Goal: Information Seeking & Learning: Learn about a topic

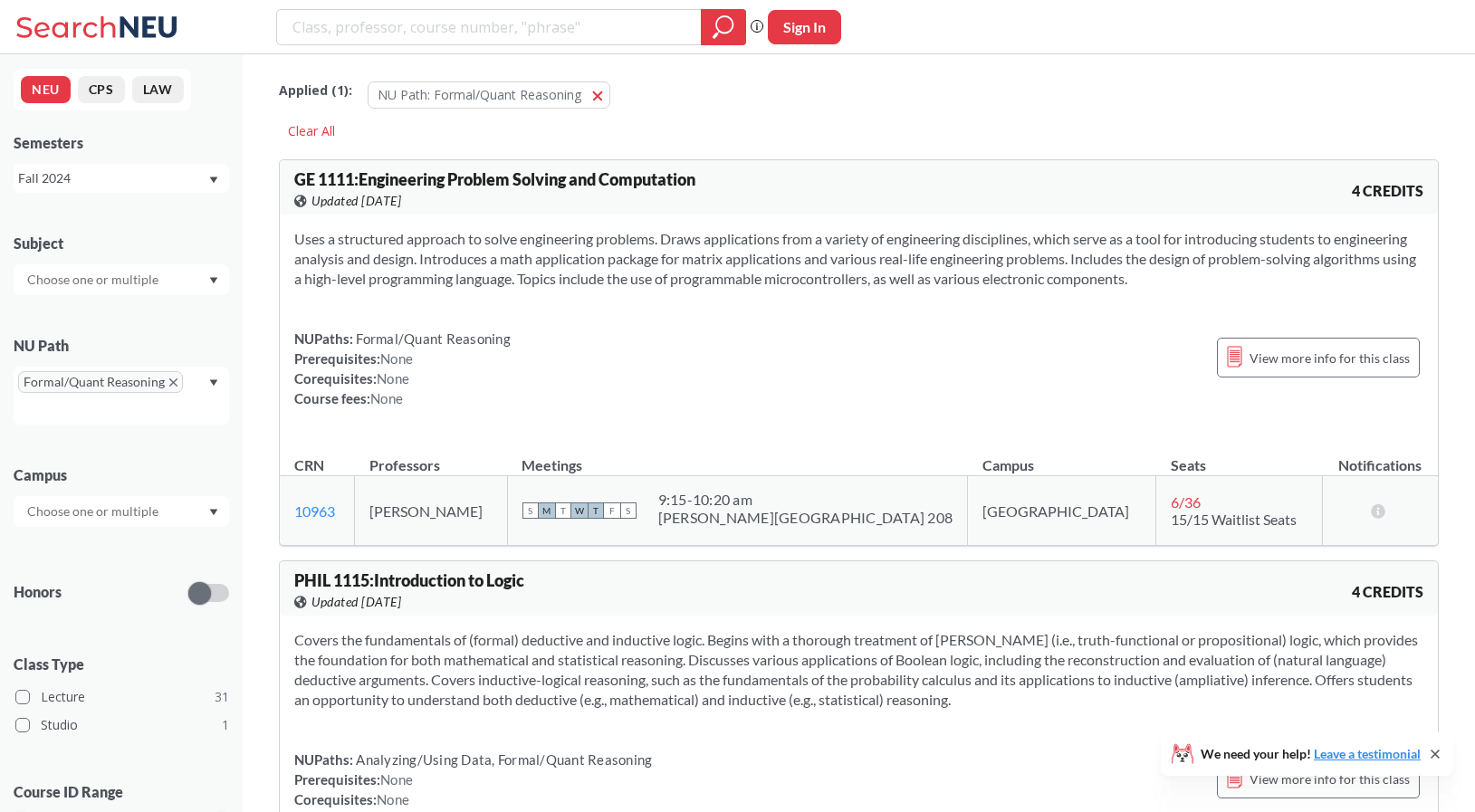
click at [74, 185] on div "Fall 2024" at bounding box center [113, 179] width 190 height 20
click at [99, 212] on div "Fall 2025" at bounding box center [126, 218] width 205 height 20
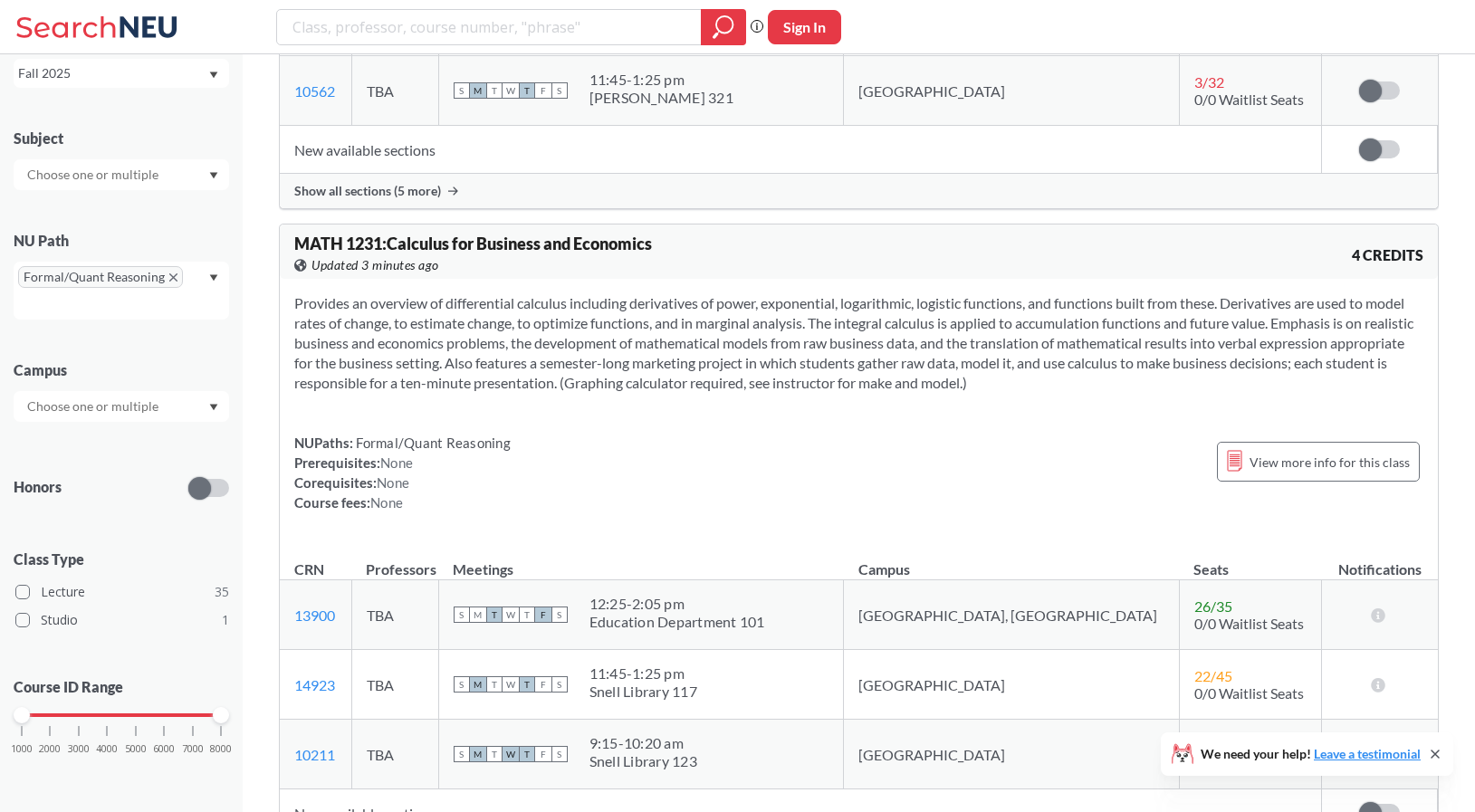
scroll to position [2851, 0]
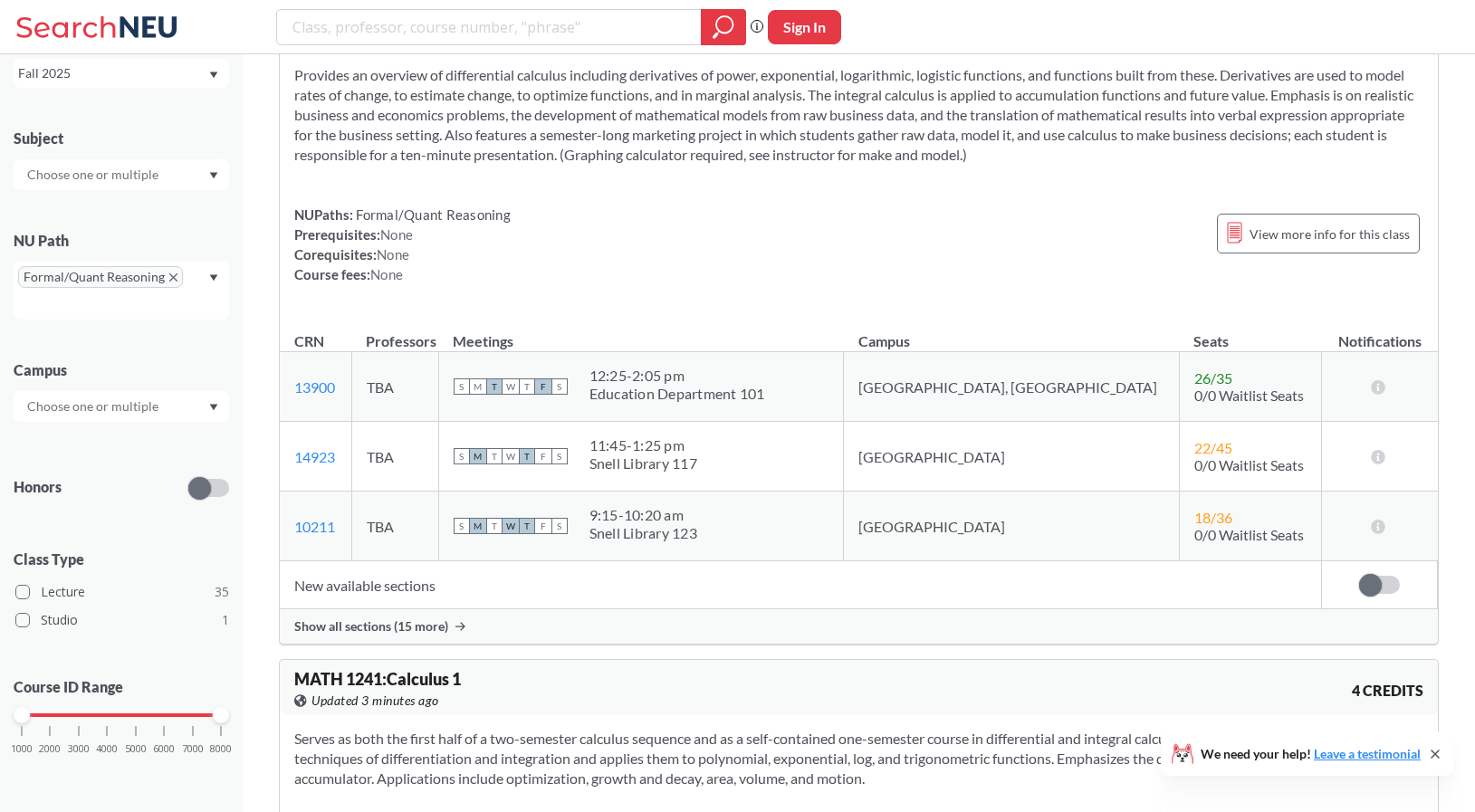
click at [131, 192] on div "Subject NU Path Formal/Quant Reasoning Campus Honors Class Type Lecture 35 Stud…" at bounding box center [122, 451] width 216 height 680
click at [129, 174] on input "text" at bounding box center [94, 175] width 152 height 22
type input "d"
click at [121, 261] on div "CS ( 4 )" at bounding box center [126, 256] width 205 height 20
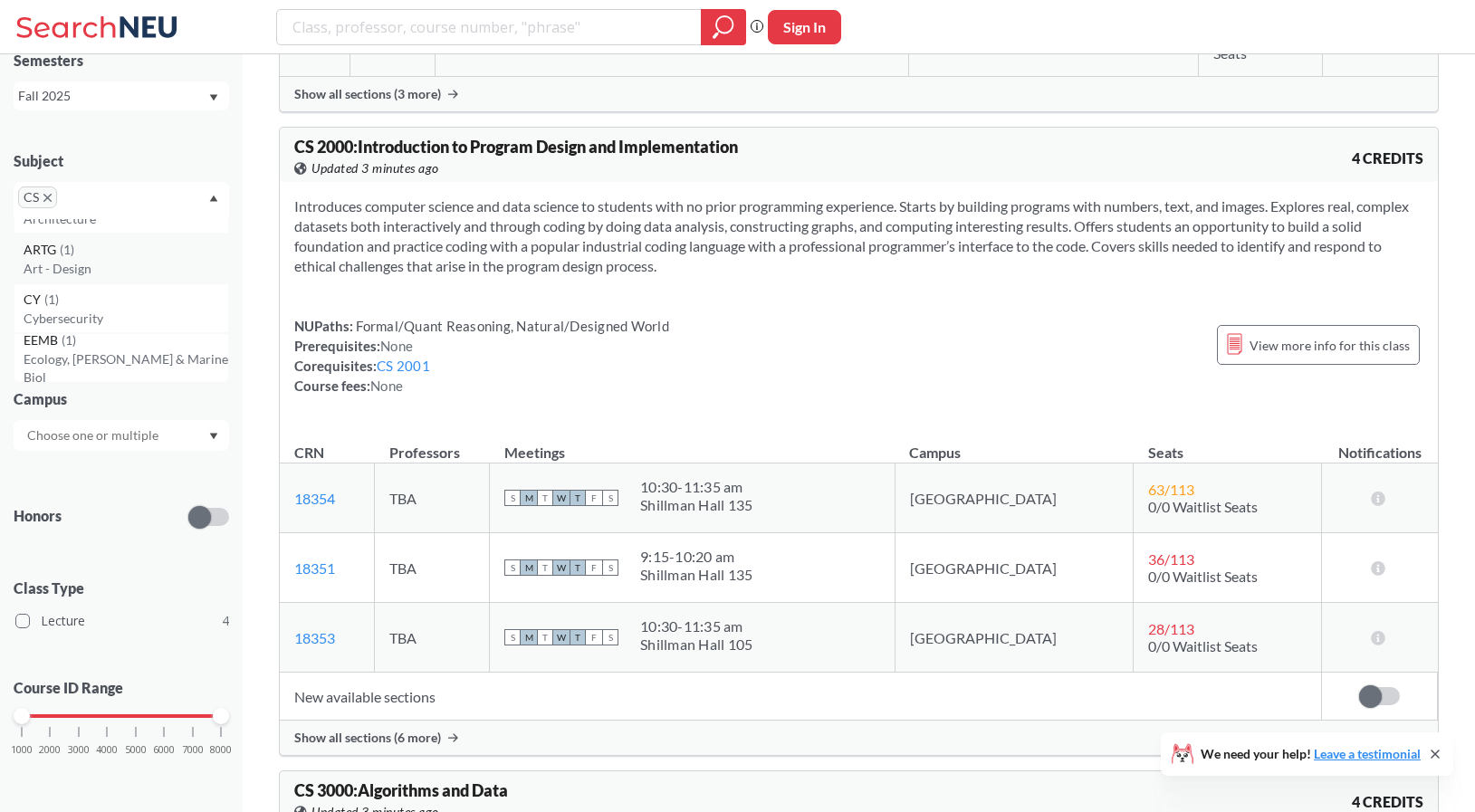
scroll to position [236, 0]
click at [49, 195] on icon "X to remove pill" at bounding box center [48, 198] width 8 height 8
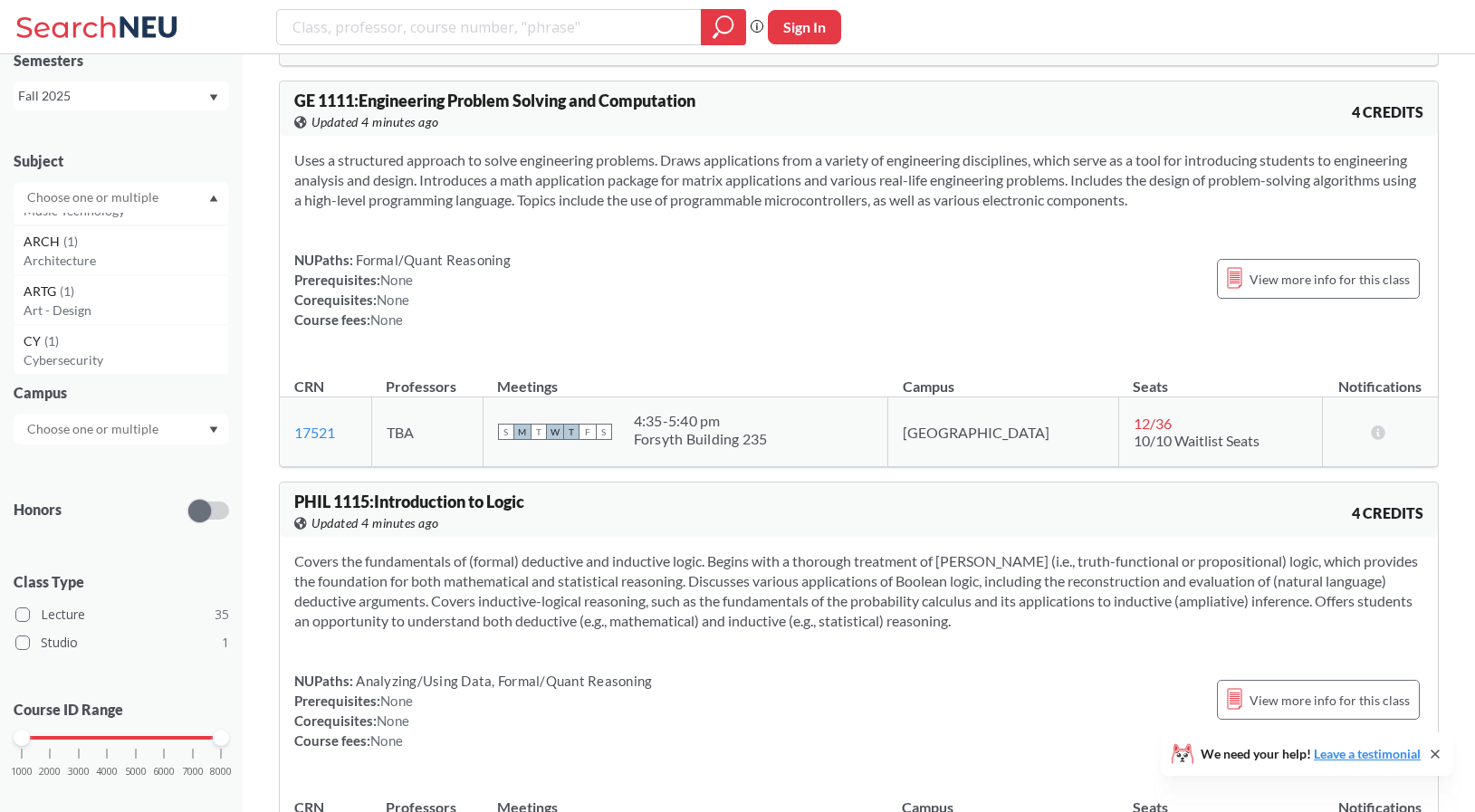
scroll to position [286, 0]
click at [54, 192] on input "text" at bounding box center [94, 198] width 152 height 22
type input "s"
click at [72, 241] on p "Mathematics" at bounding box center [126, 248] width 205 height 18
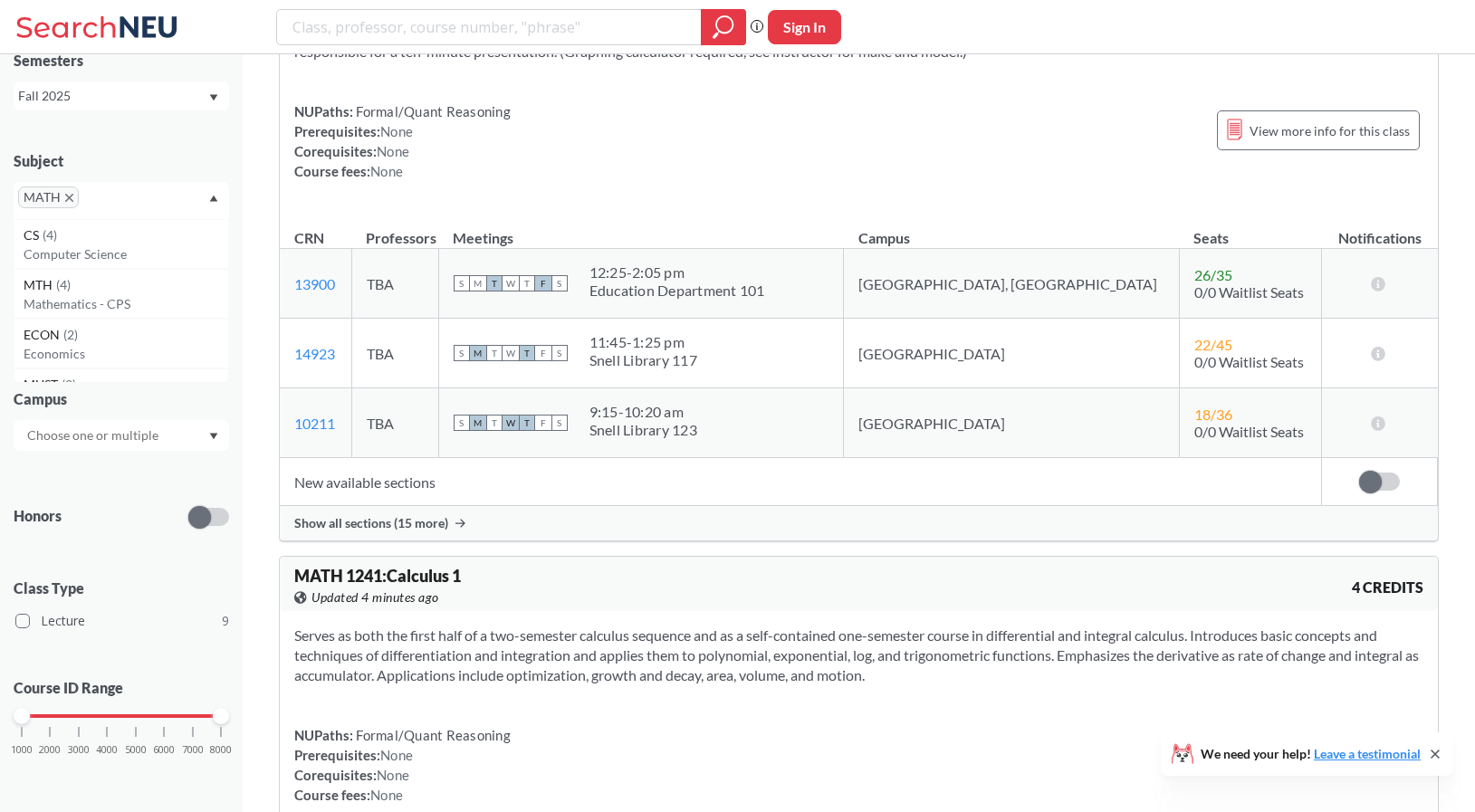
scroll to position [1797, 0]
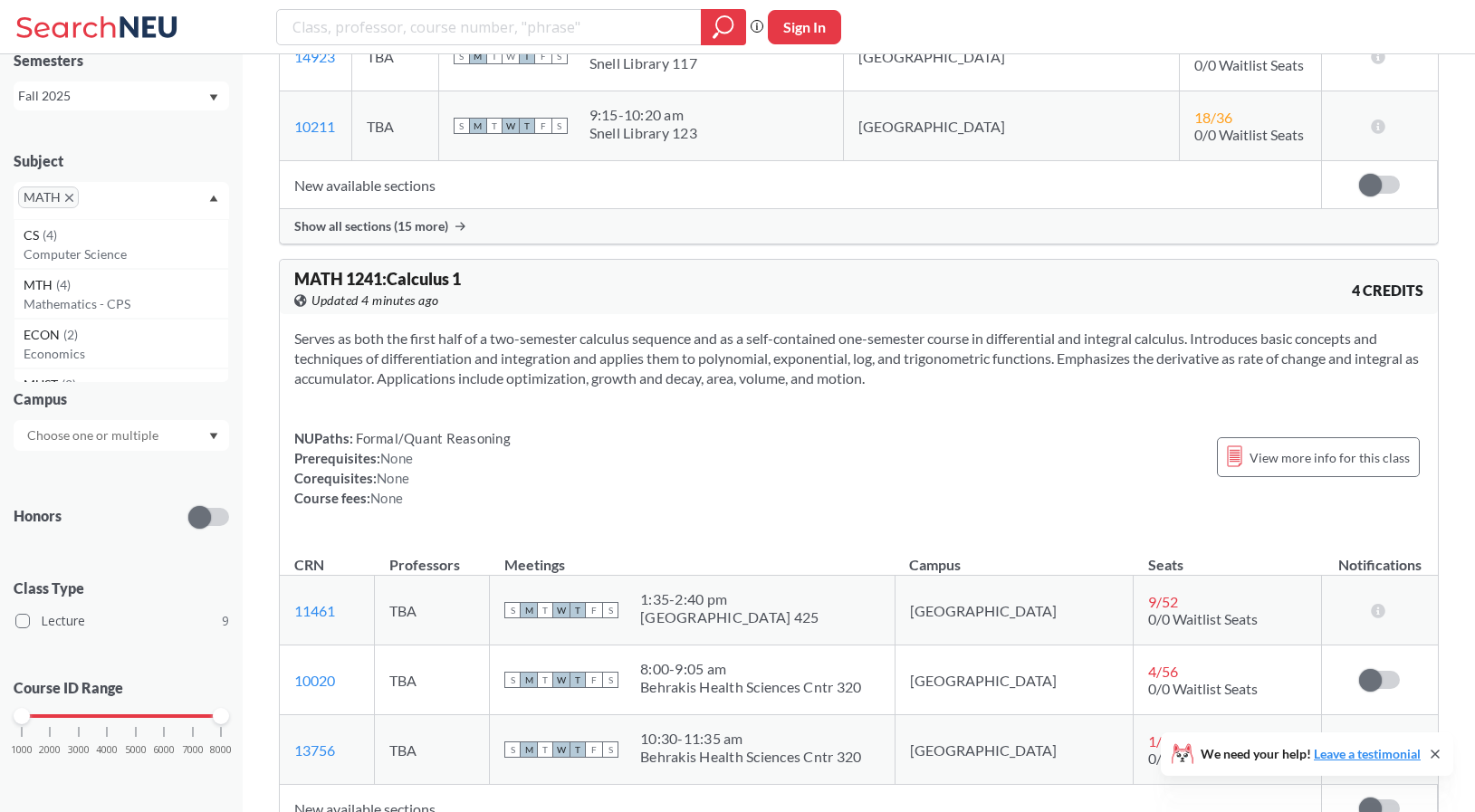
click at [70, 200] on icon "X to remove pill" at bounding box center [69, 198] width 8 height 8
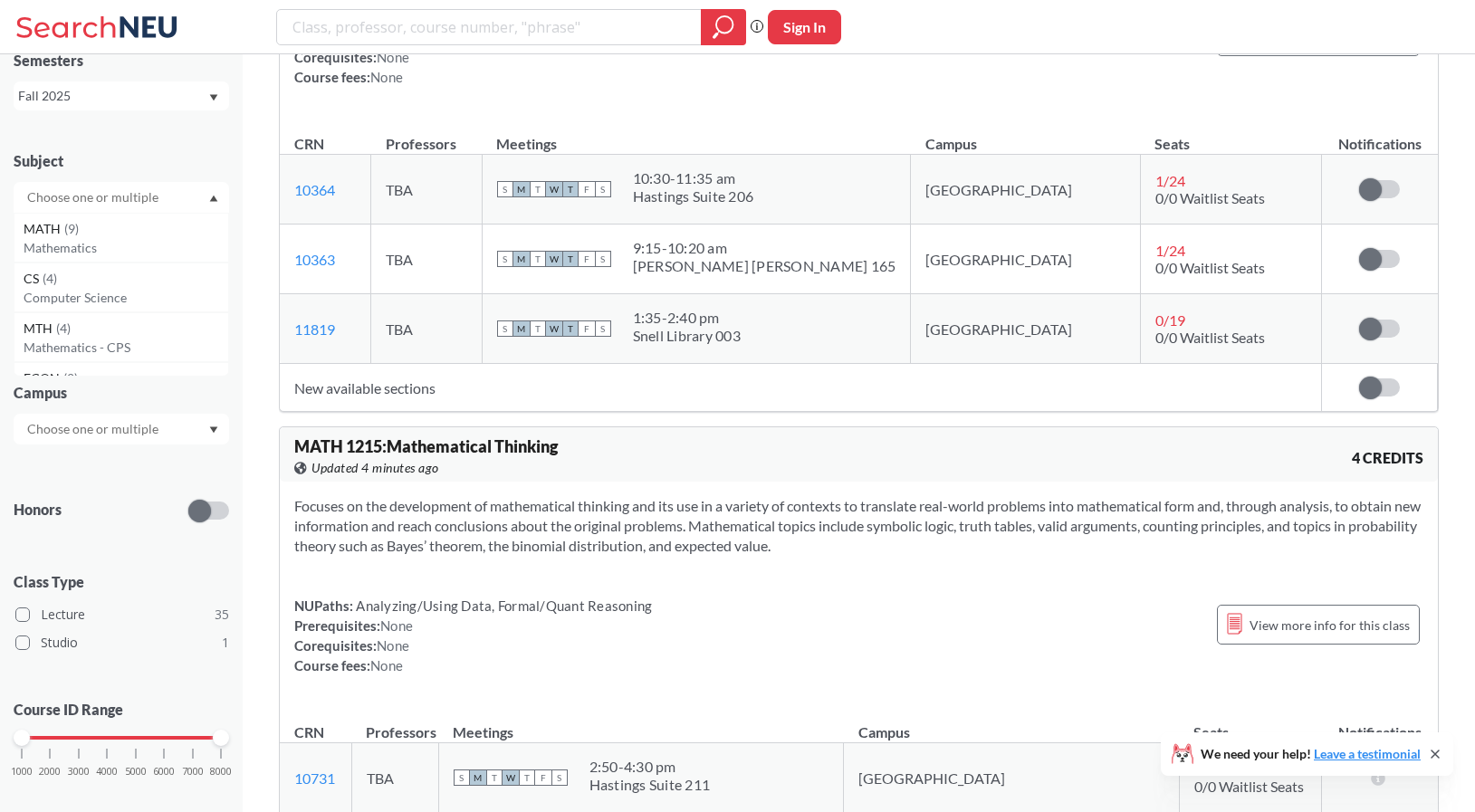
click at [80, 197] on input "text" at bounding box center [94, 198] width 152 height 22
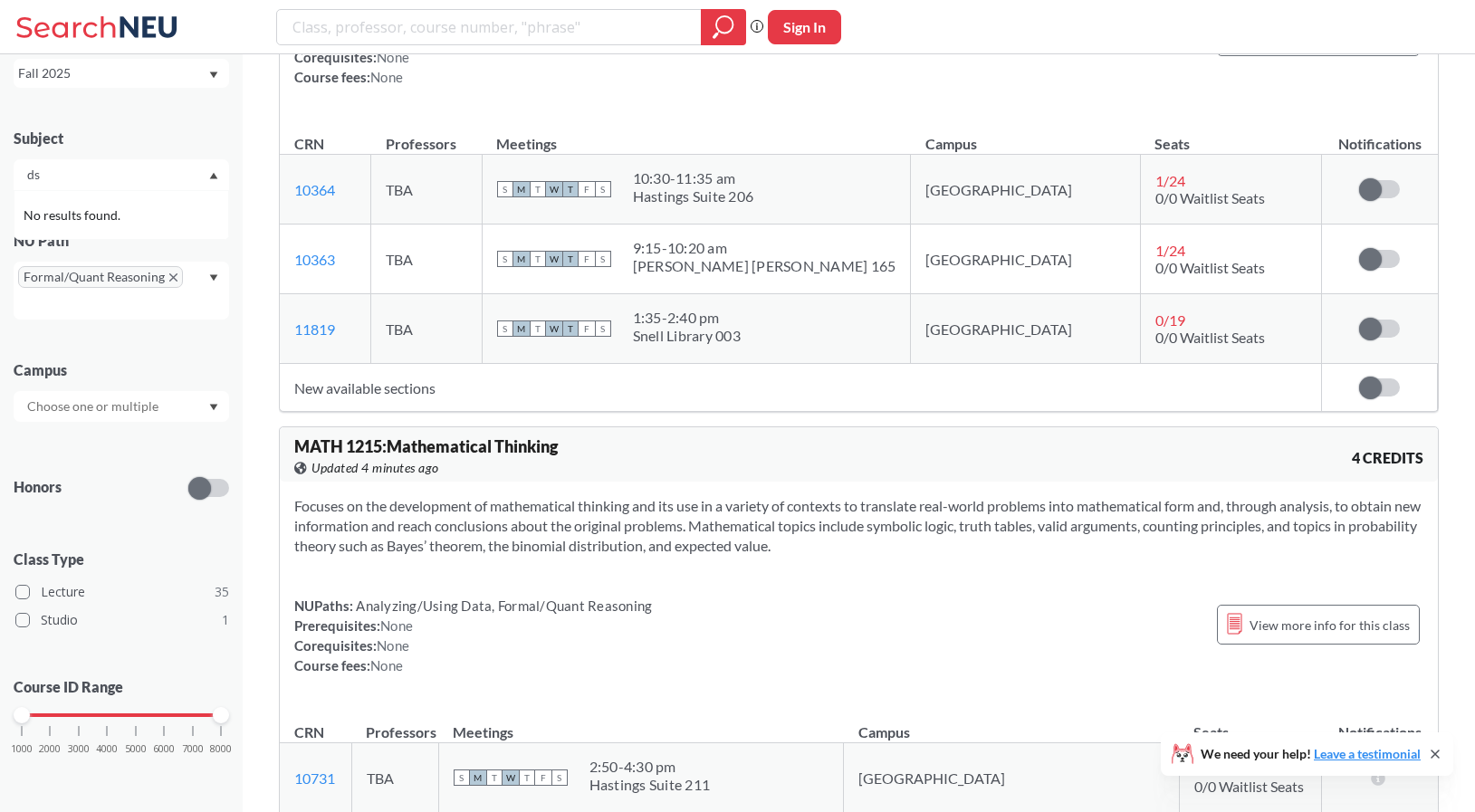
type input "d"
click at [123, 481] on div "Honors" at bounding box center [122, 477] width 216 height 64
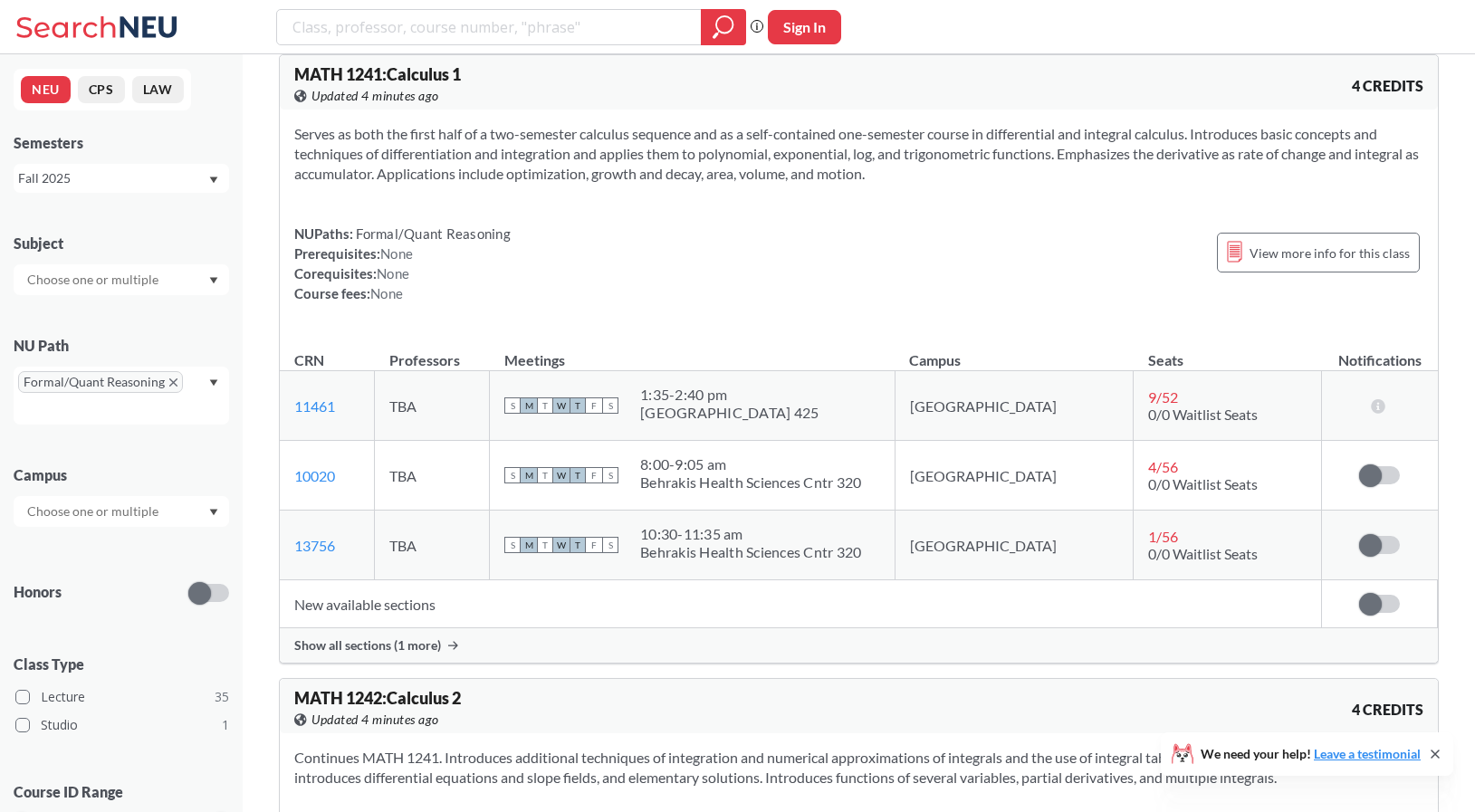
scroll to position [3451, 0]
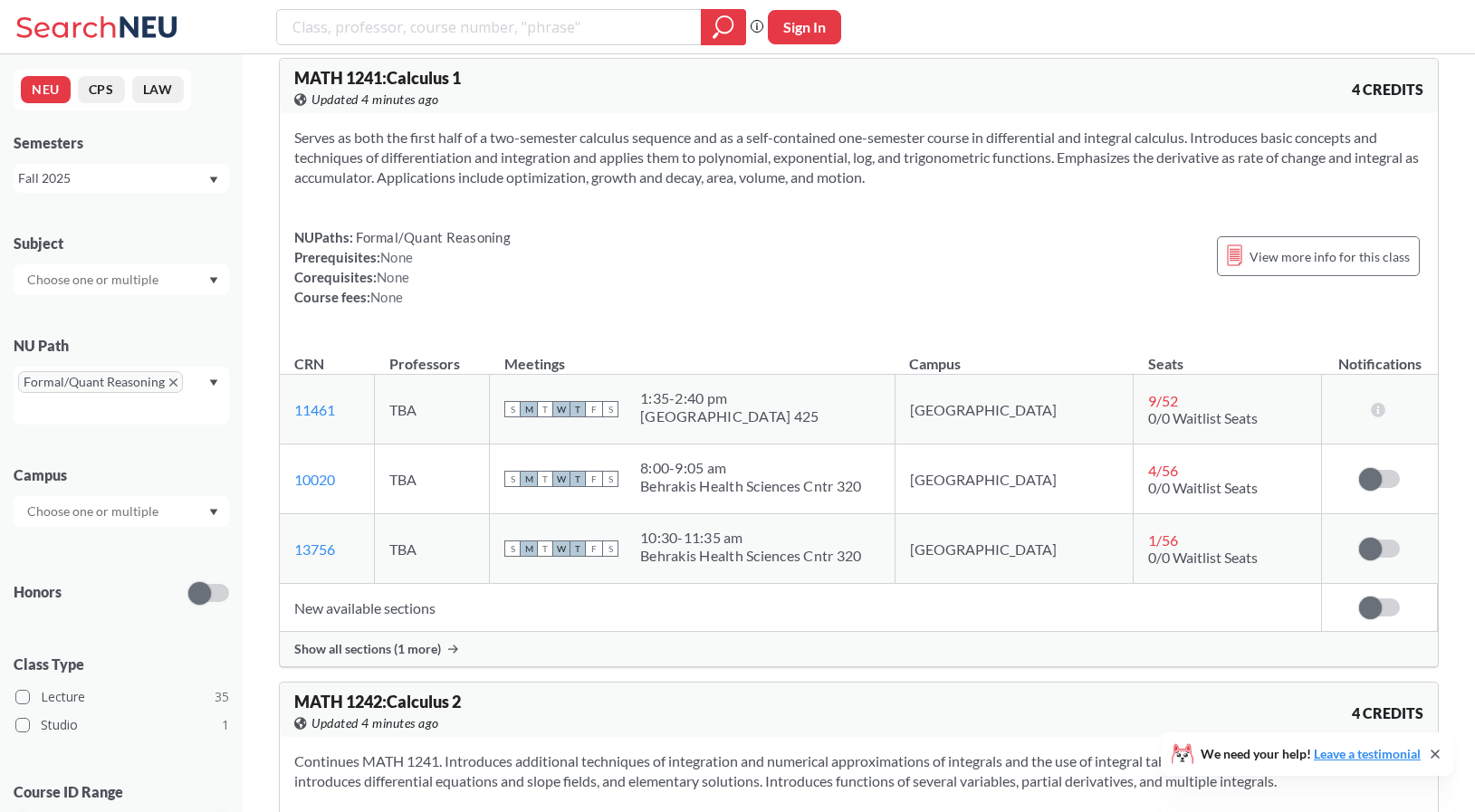
click at [99, 277] on input "text" at bounding box center [94, 280] width 152 height 22
click at [109, 365] on div "CS ( 4 )" at bounding box center [126, 361] width 205 height 20
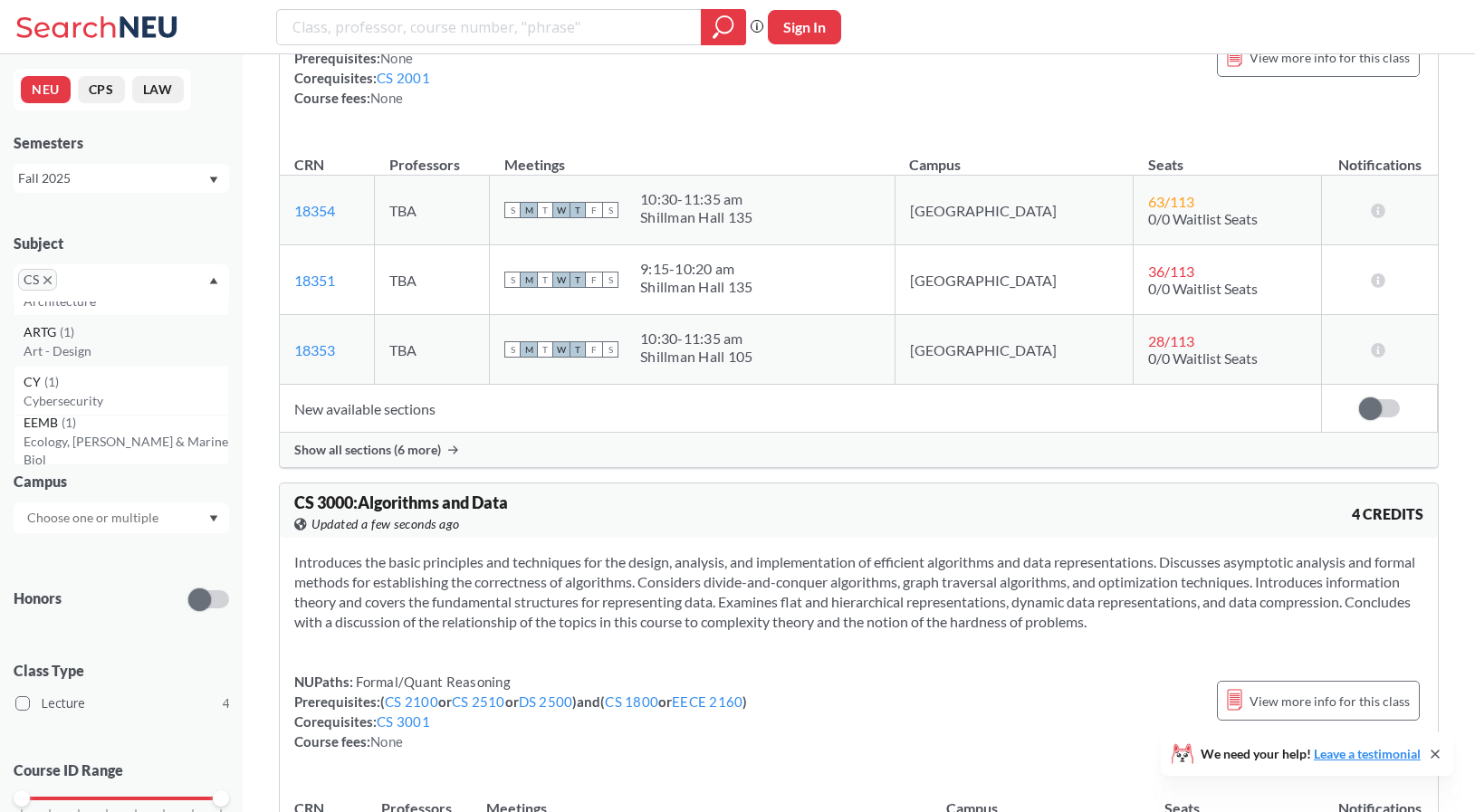
scroll to position [250, 0]
click at [93, 387] on p "Cybersecurity" at bounding box center [126, 385] width 205 height 18
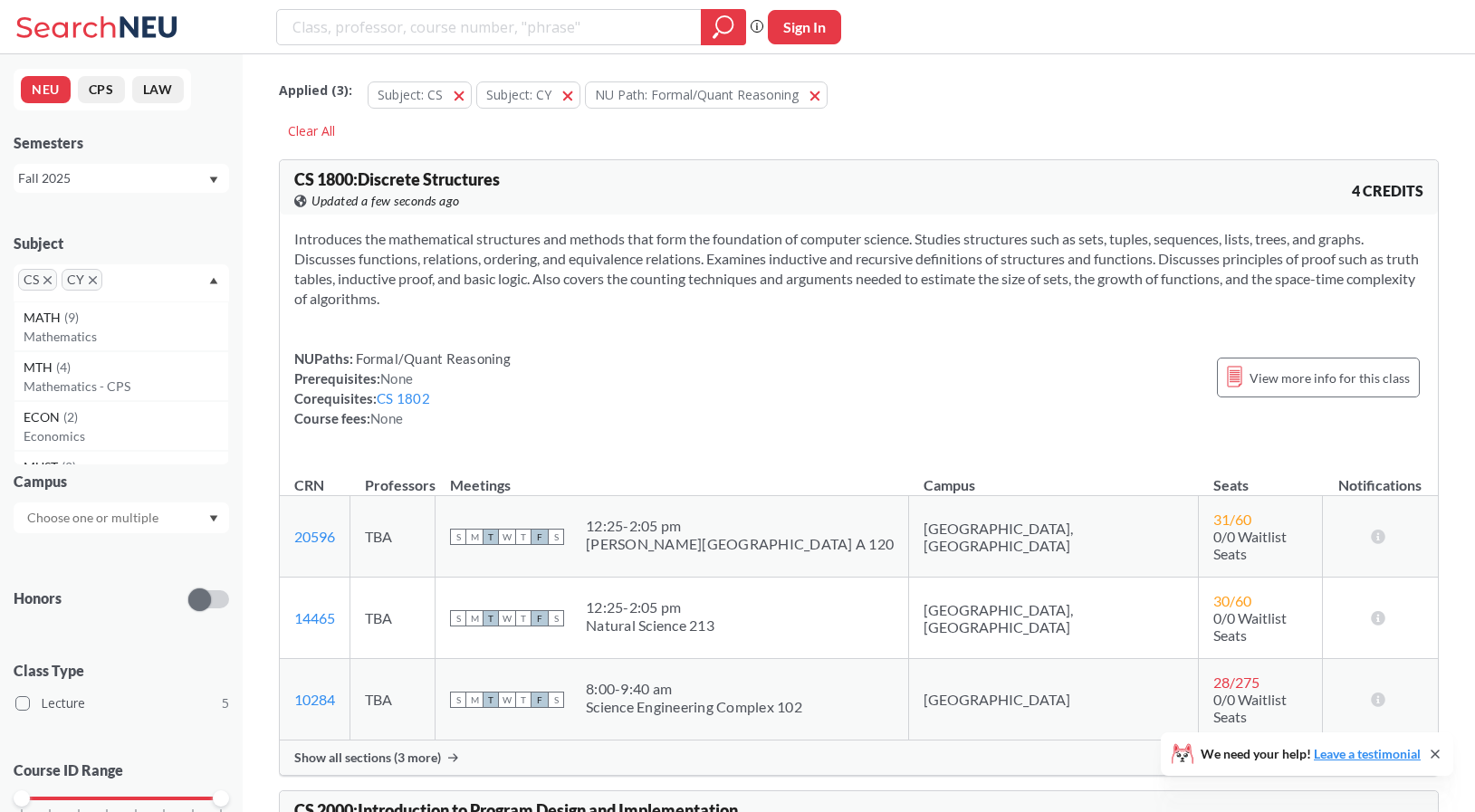
click at [50, 276] on icon "X to remove pill" at bounding box center [48, 280] width 8 height 8
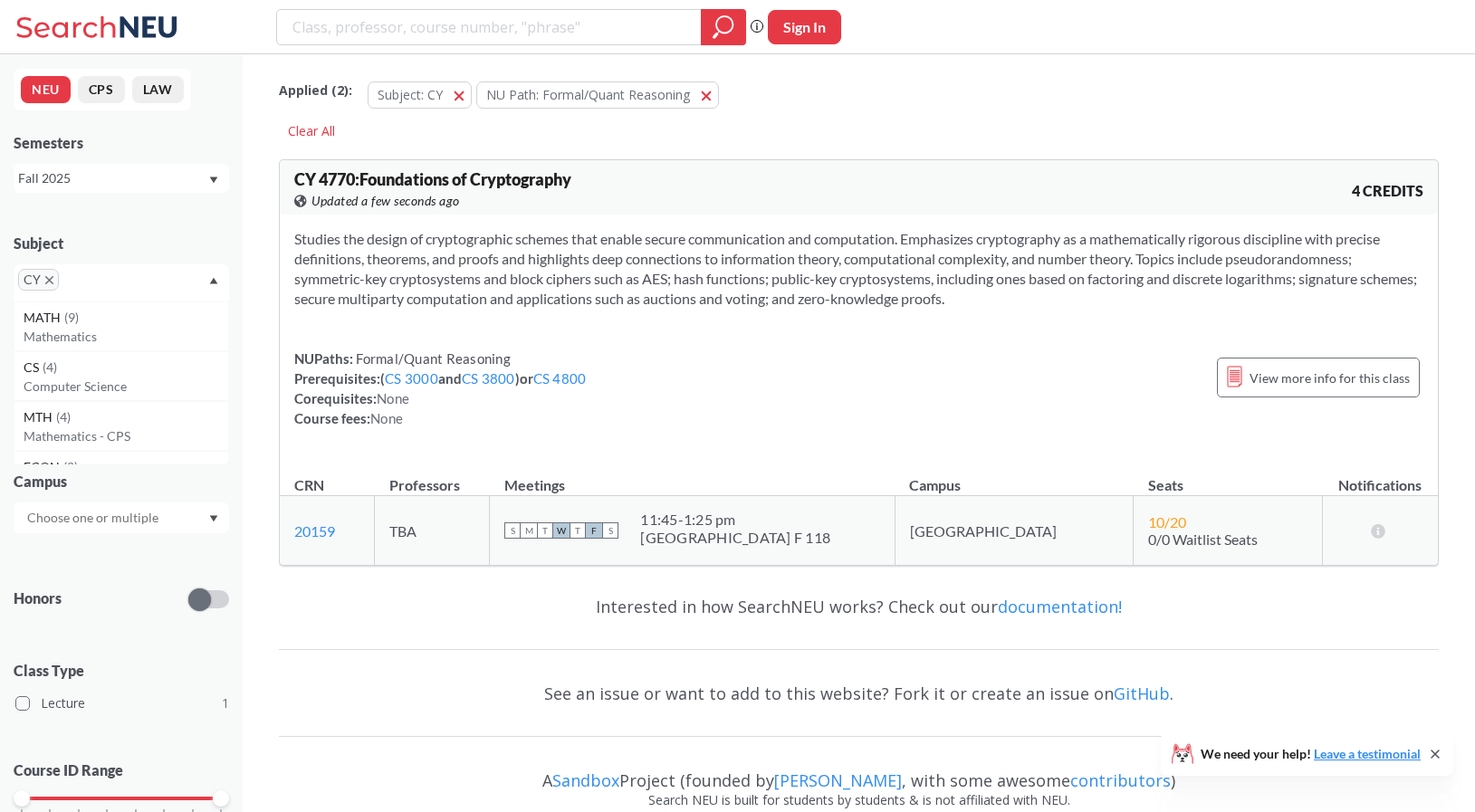
click at [47, 281] on icon "X to remove pill" at bounding box center [49, 280] width 8 height 8
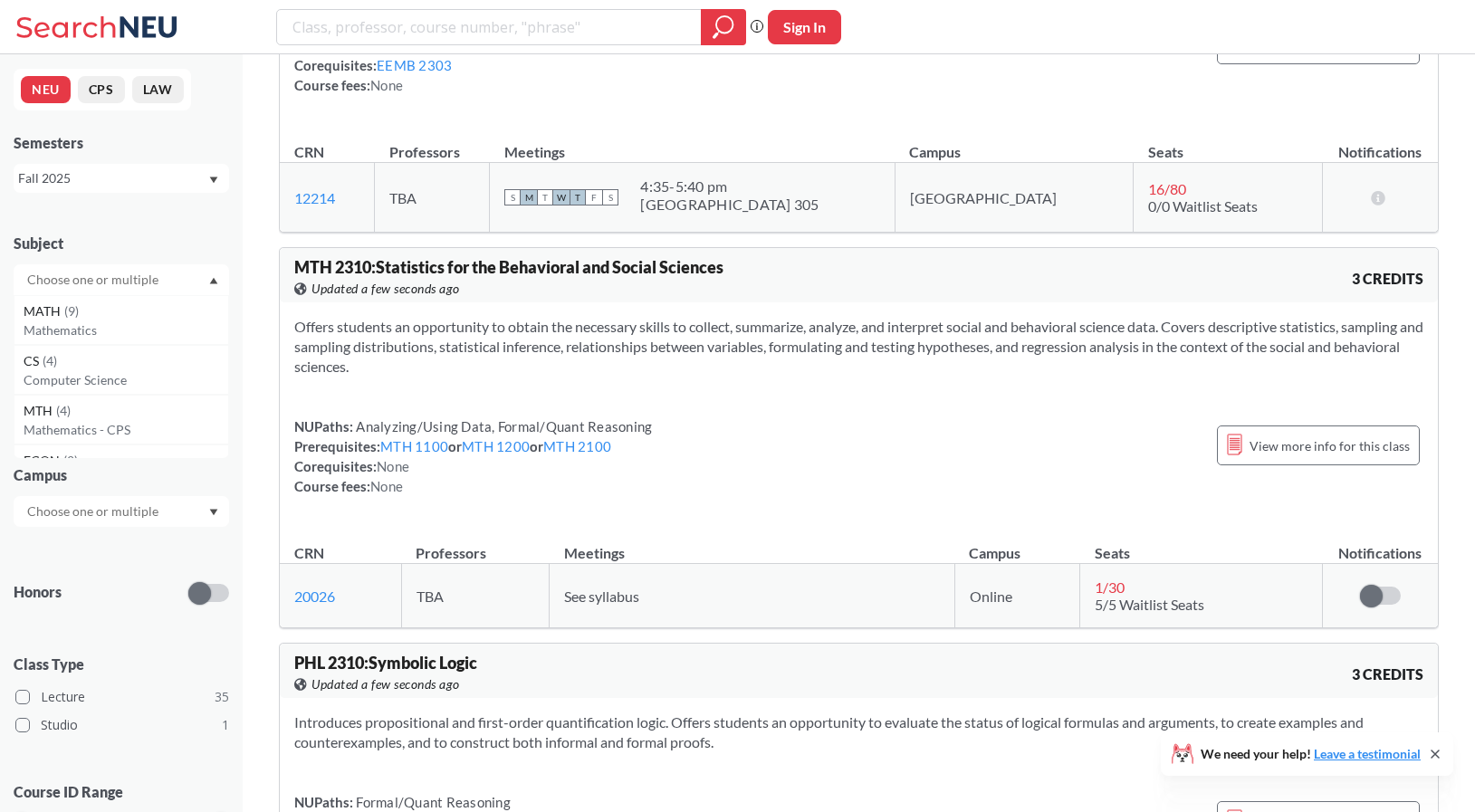
scroll to position [9454, 0]
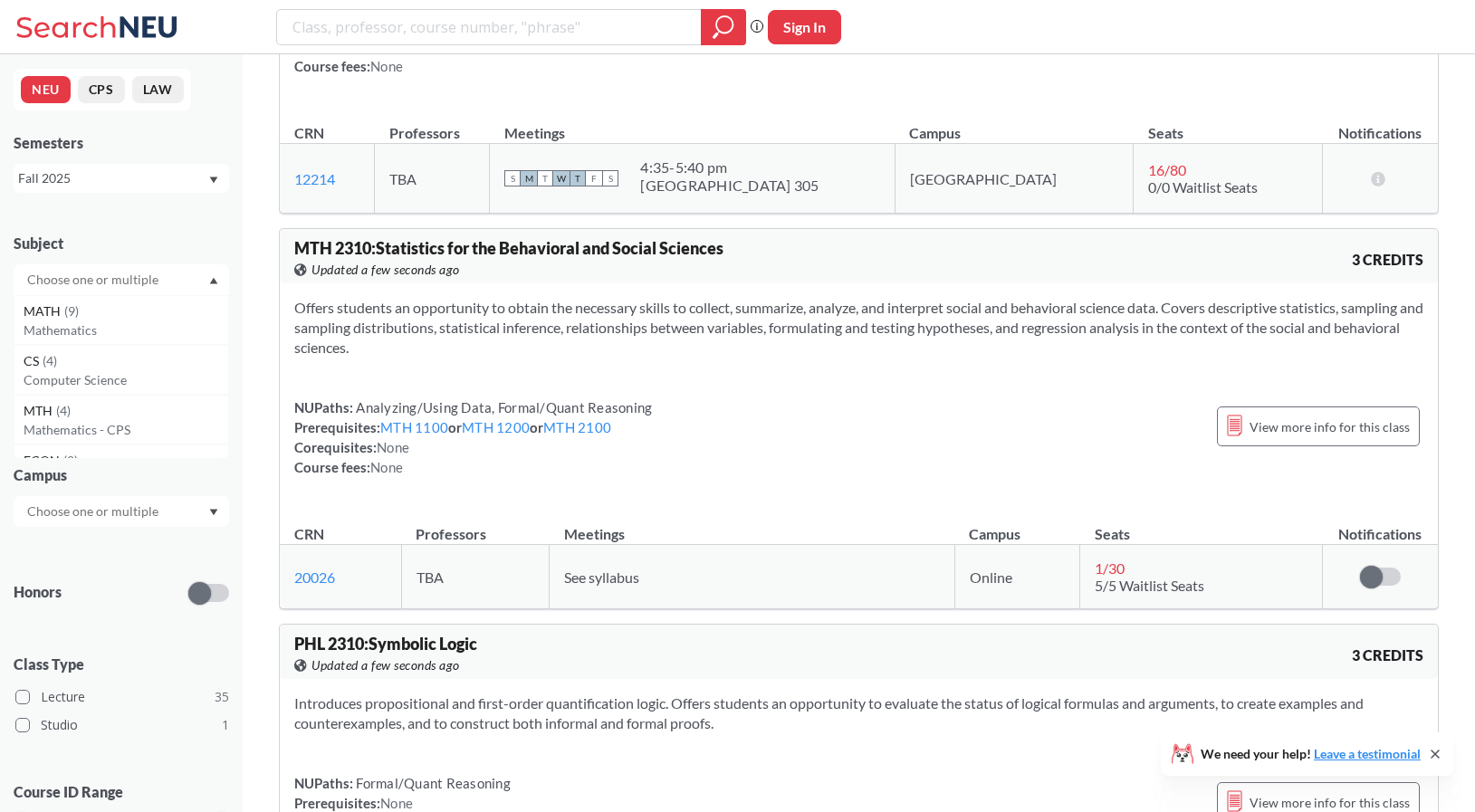
click at [312, 238] on span "MTH 2310 : Statistics for the Behavioral and Social Sciences" at bounding box center [509, 248] width 429 height 20
copy span "MTH"
click at [534, 238] on span "MTH 2310 : Statistics for the Behavioral and Social Sciences" at bounding box center [509, 248] width 429 height 20
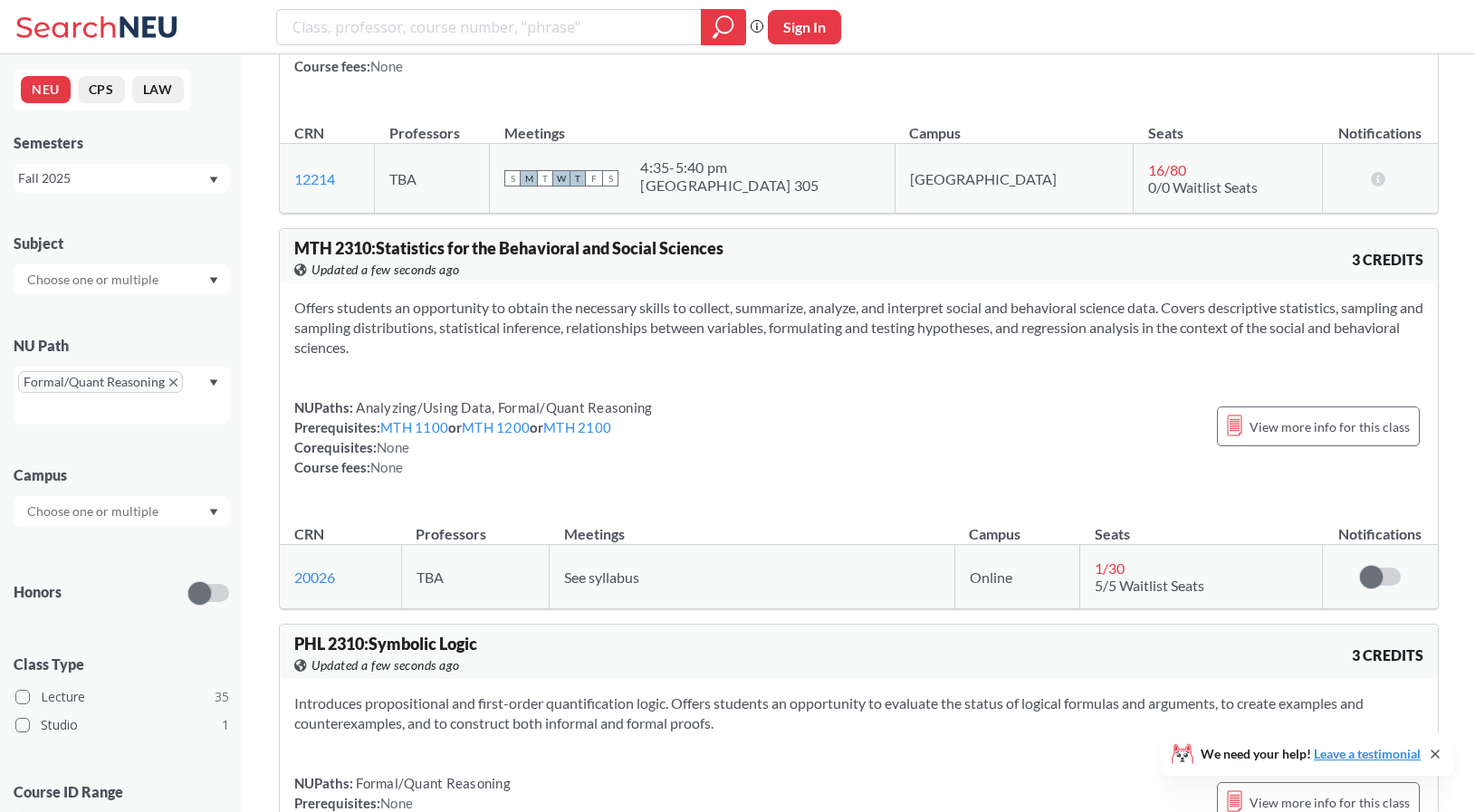
click at [534, 238] on span "MTH 2310 : Statistics for the Behavioral and Social Sciences" at bounding box center [509, 248] width 429 height 20
copy div "MTH 2310 : Statistics for the Behavioral and Social Sciences View this course o…"
click at [700, 325] on section "Offers students an opportunity to obtain the necessary skills to collect, summa…" at bounding box center [859, 328] width 1130 height 60
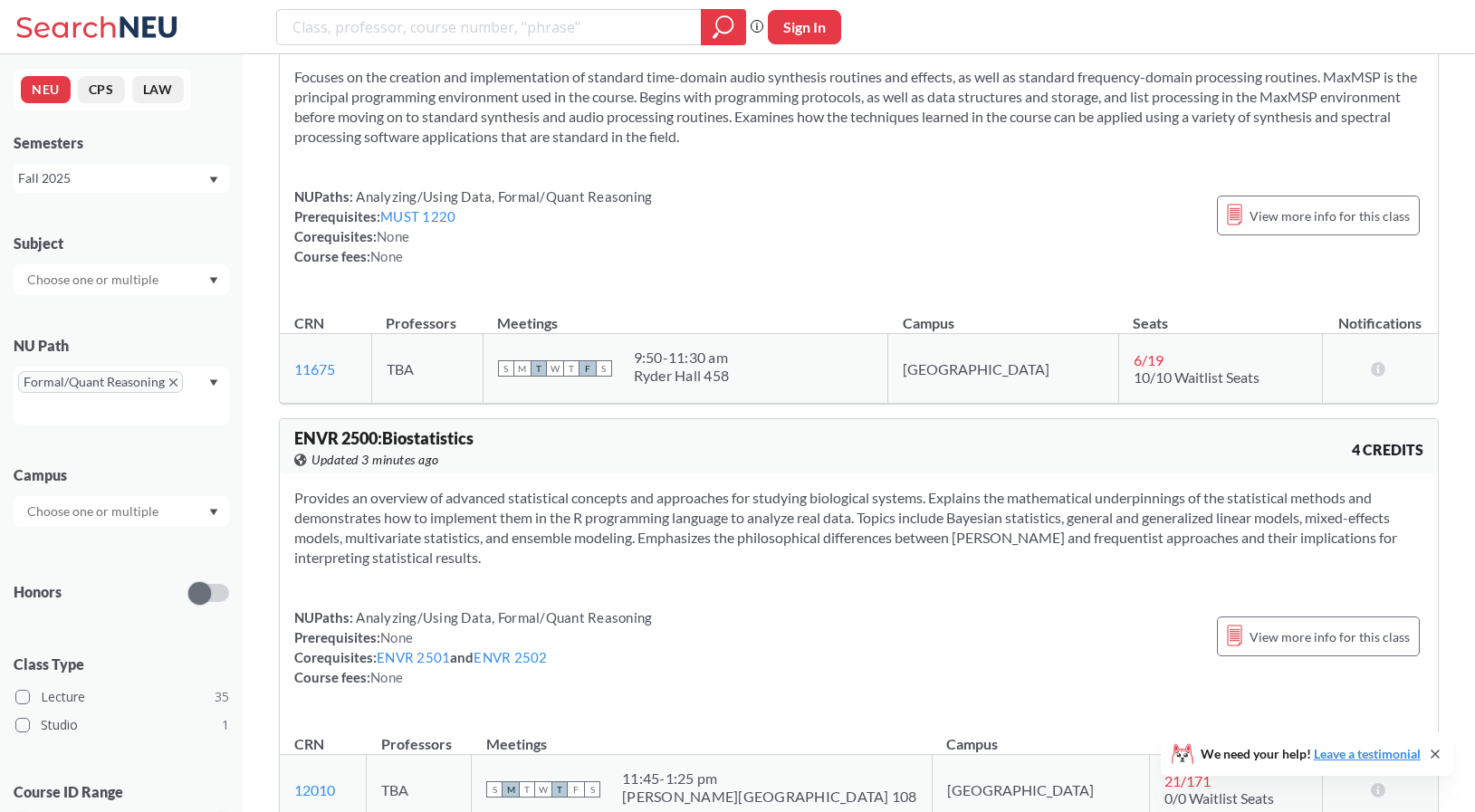
scroll to position [12356, 0]
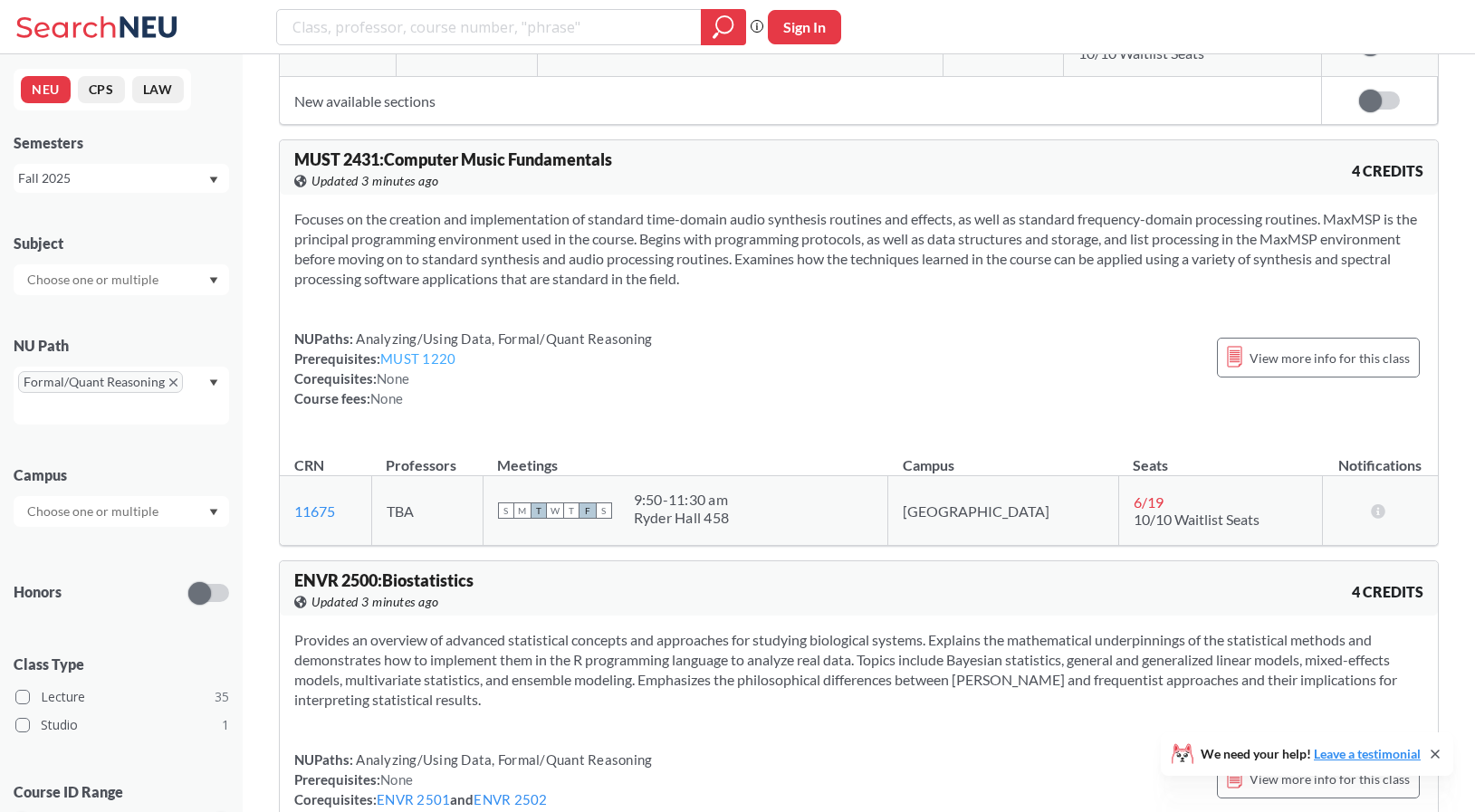
click at [442, 350] on link "MUST 1220" at bounding box center [417, 358] width 75 height 16
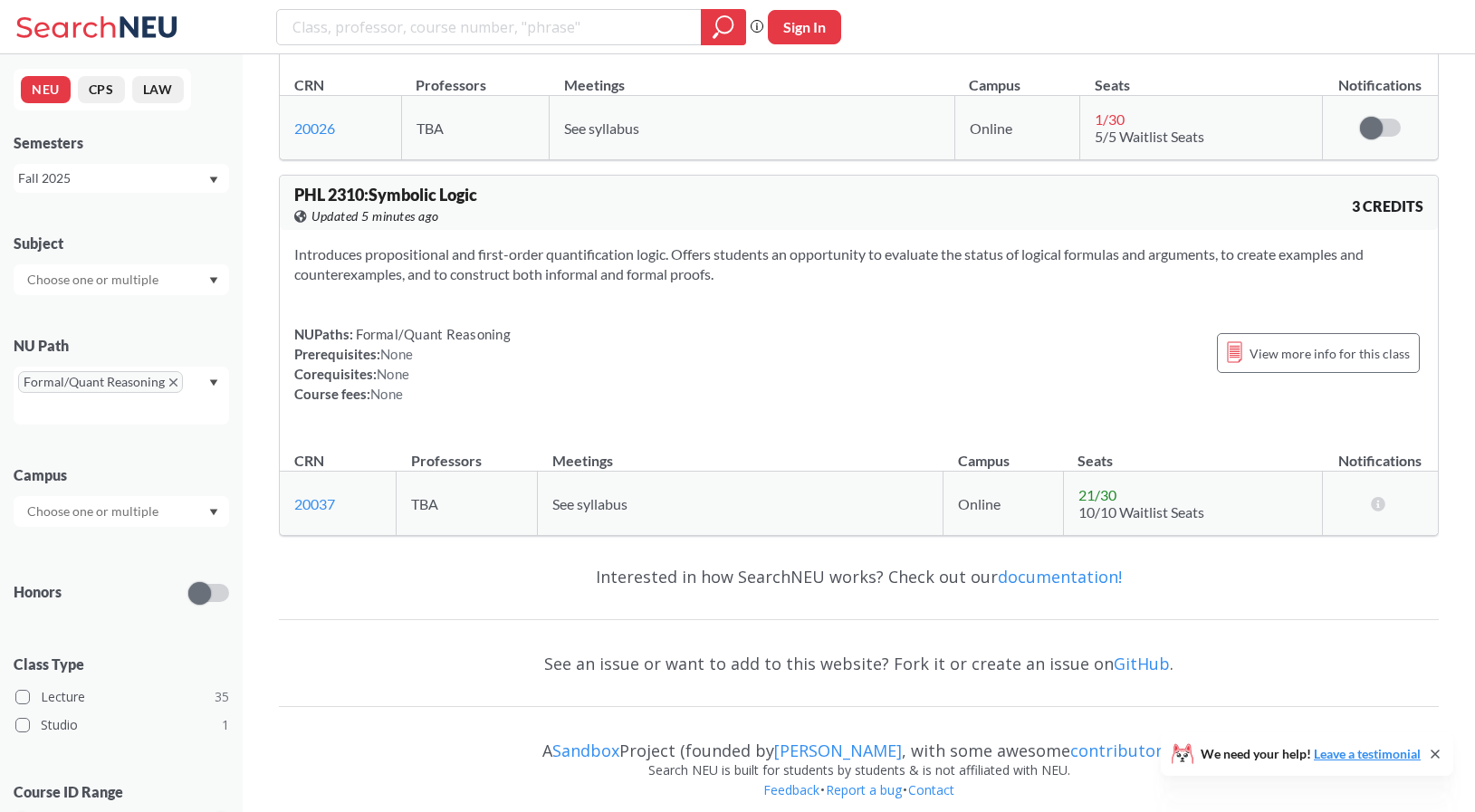
scroll to position [12356, 0]
